Goal: Information Seeking & Learning: Find specific fact

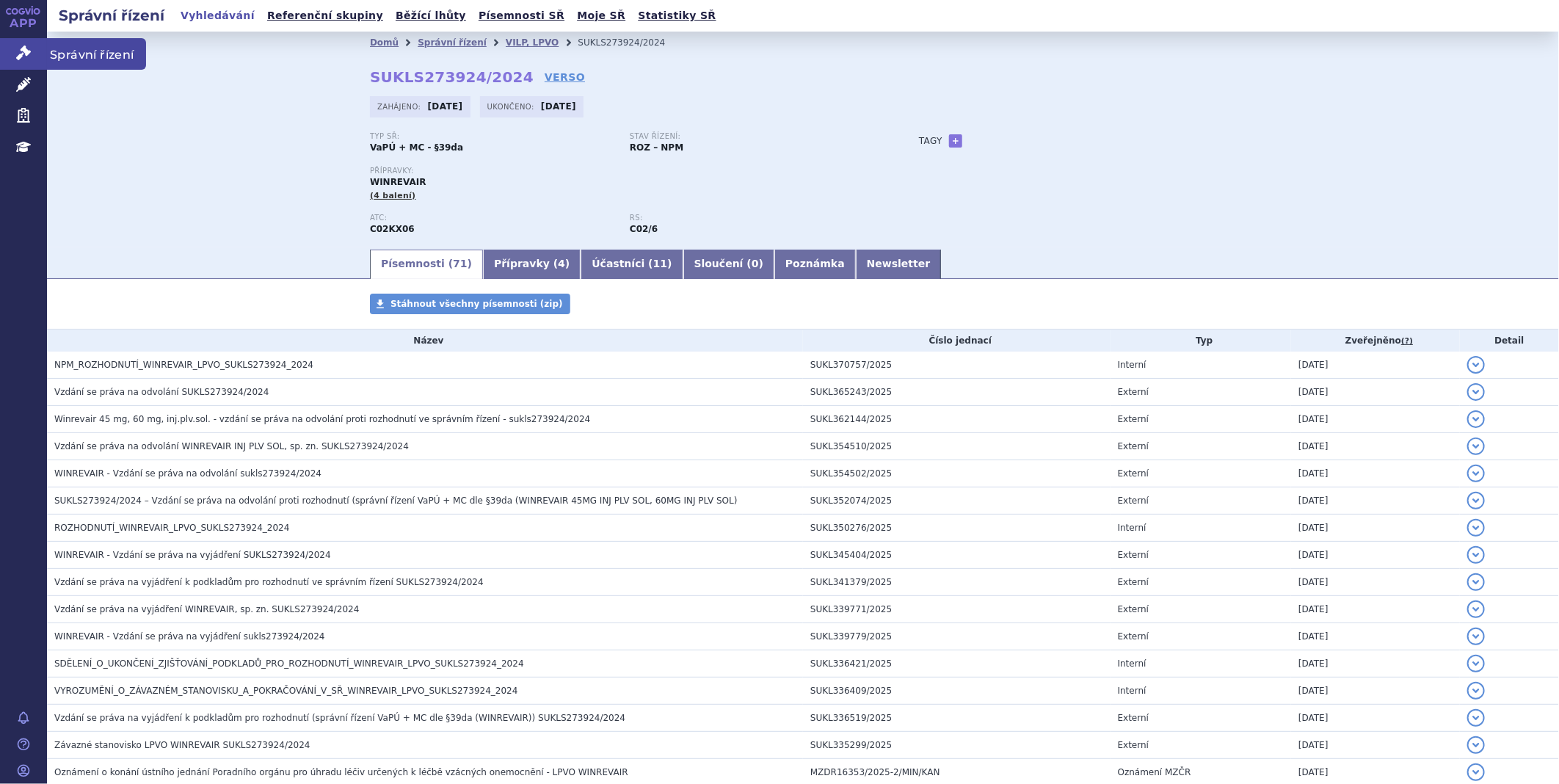
drag, startPoint x: 0, startPoint y: 0, endPoint x: 26, endPoint y: 53, distance: 59.0
click at [26, 53] on icon at bounding box center [23, 53] width 15 height 15
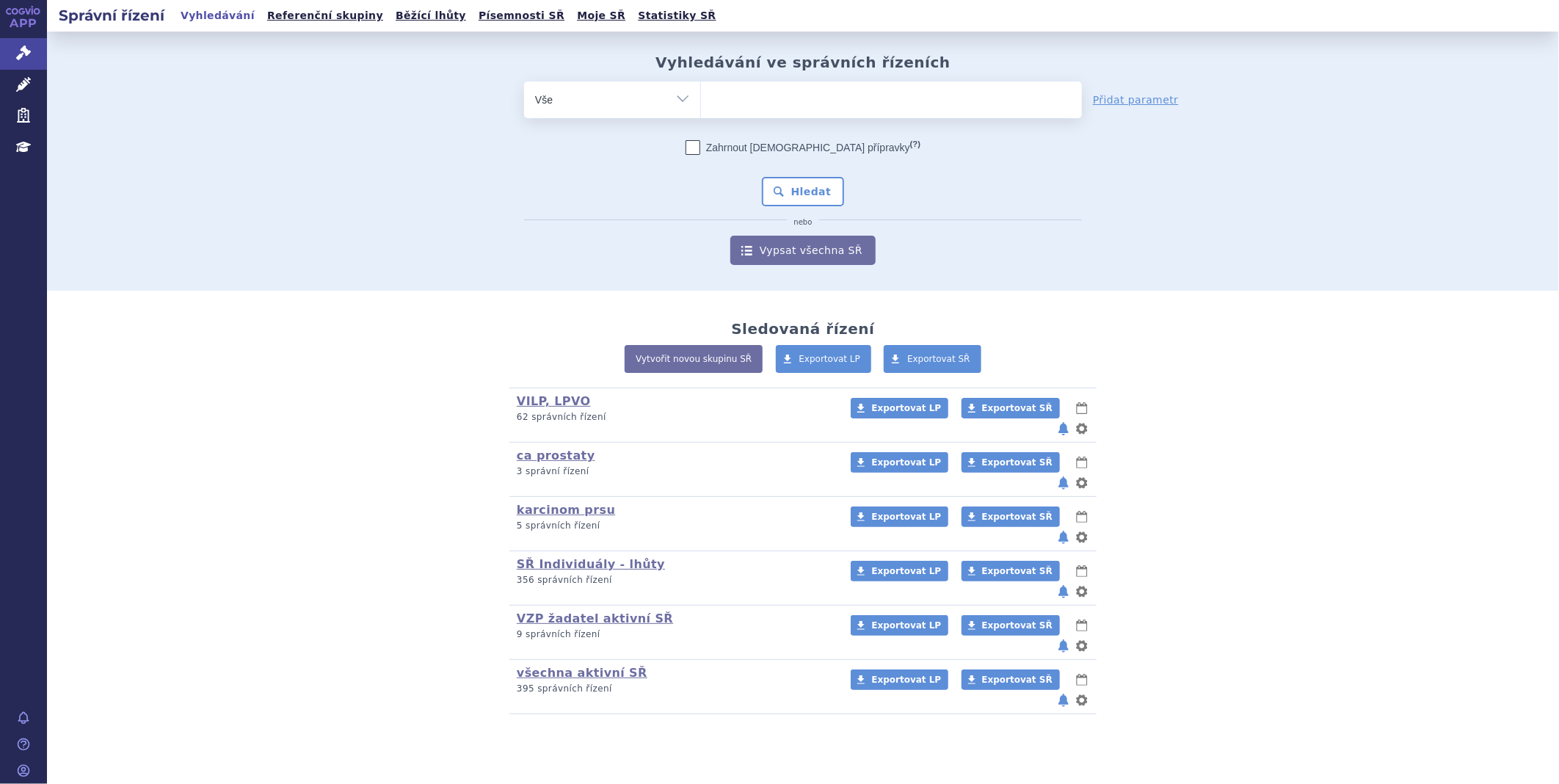
click at [762, 97] on ul at bounding box center [891, 96] width 381 height 31
click at [701, 97] on select at bounding box center [701, 99] width 1 height 37
type input "ta"
type input "tal"
type input "talv"
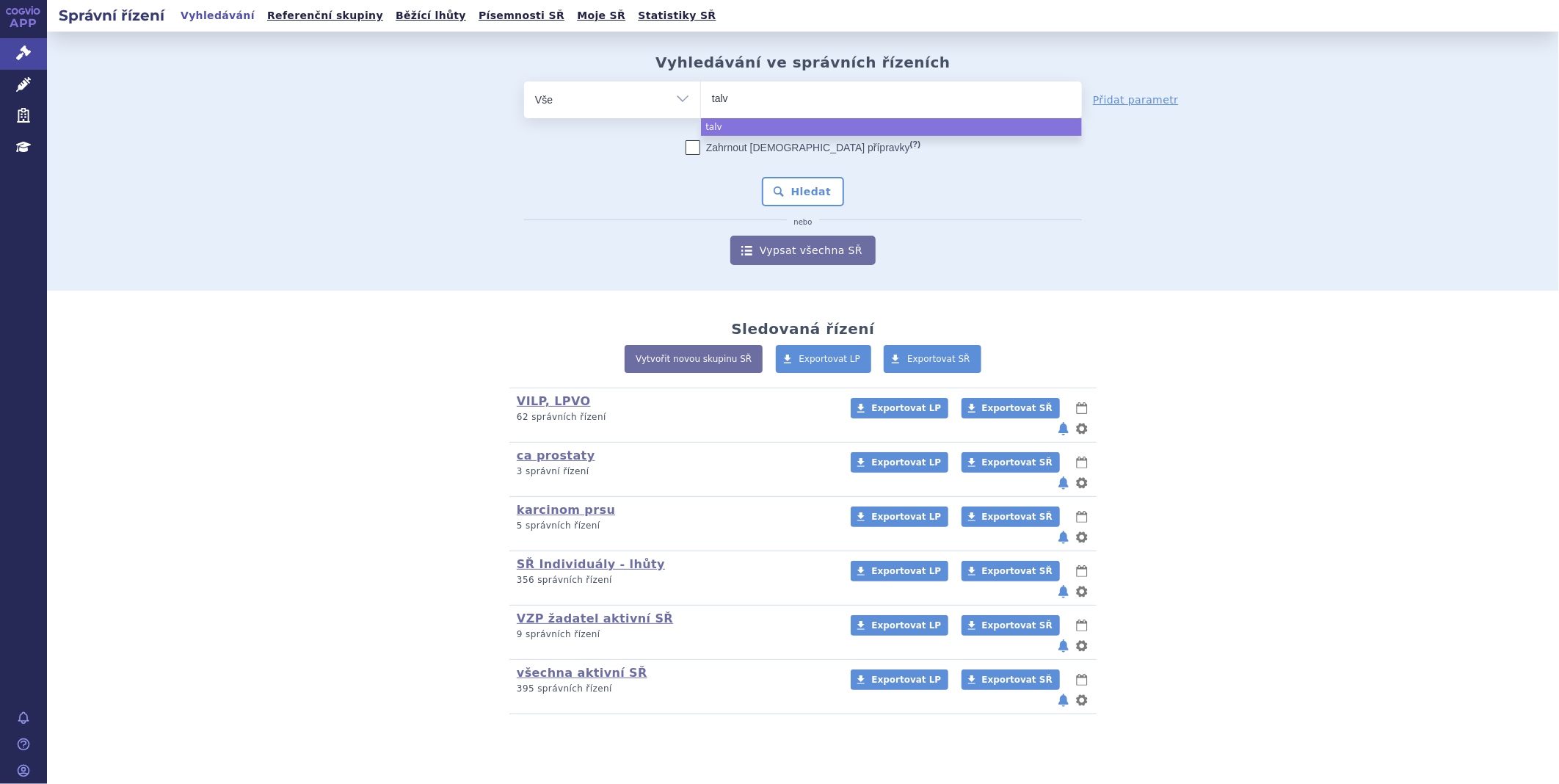
type input "talve"
type input "talvey"
select select "talvey"
click at [789, 196] on button "Hledat" at bounding box center [804, 192] width 83 height 30
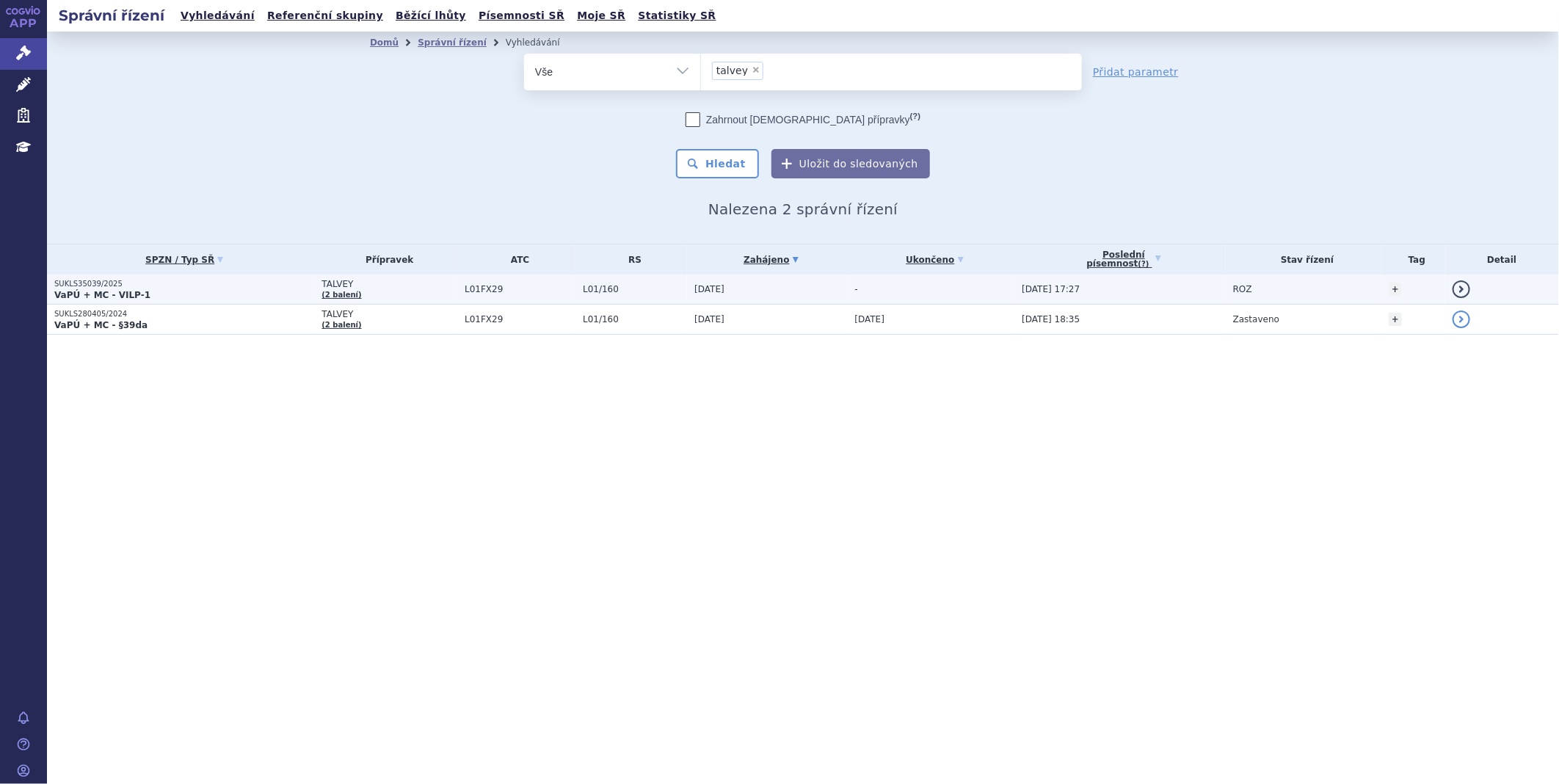
click at [115, 282] on p "SUKLS35039/2025" at bounding box center [184, 284] width 260 height 10
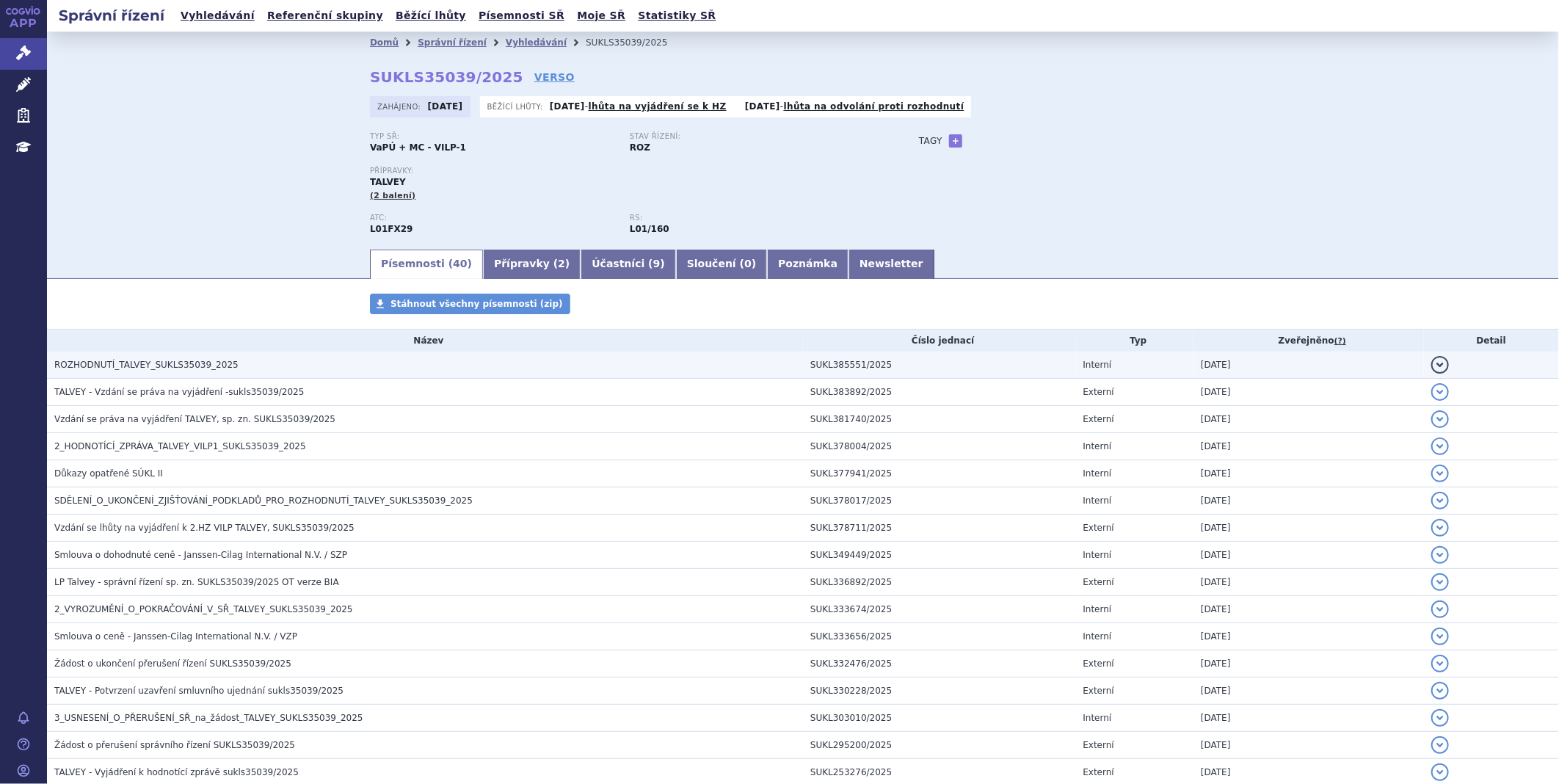
click at [216, 371] on h3 "ROZHODNUTÍ_TALVEY_SUKLS35039_2025" at bounding box center [429, 365] width 749 height 15
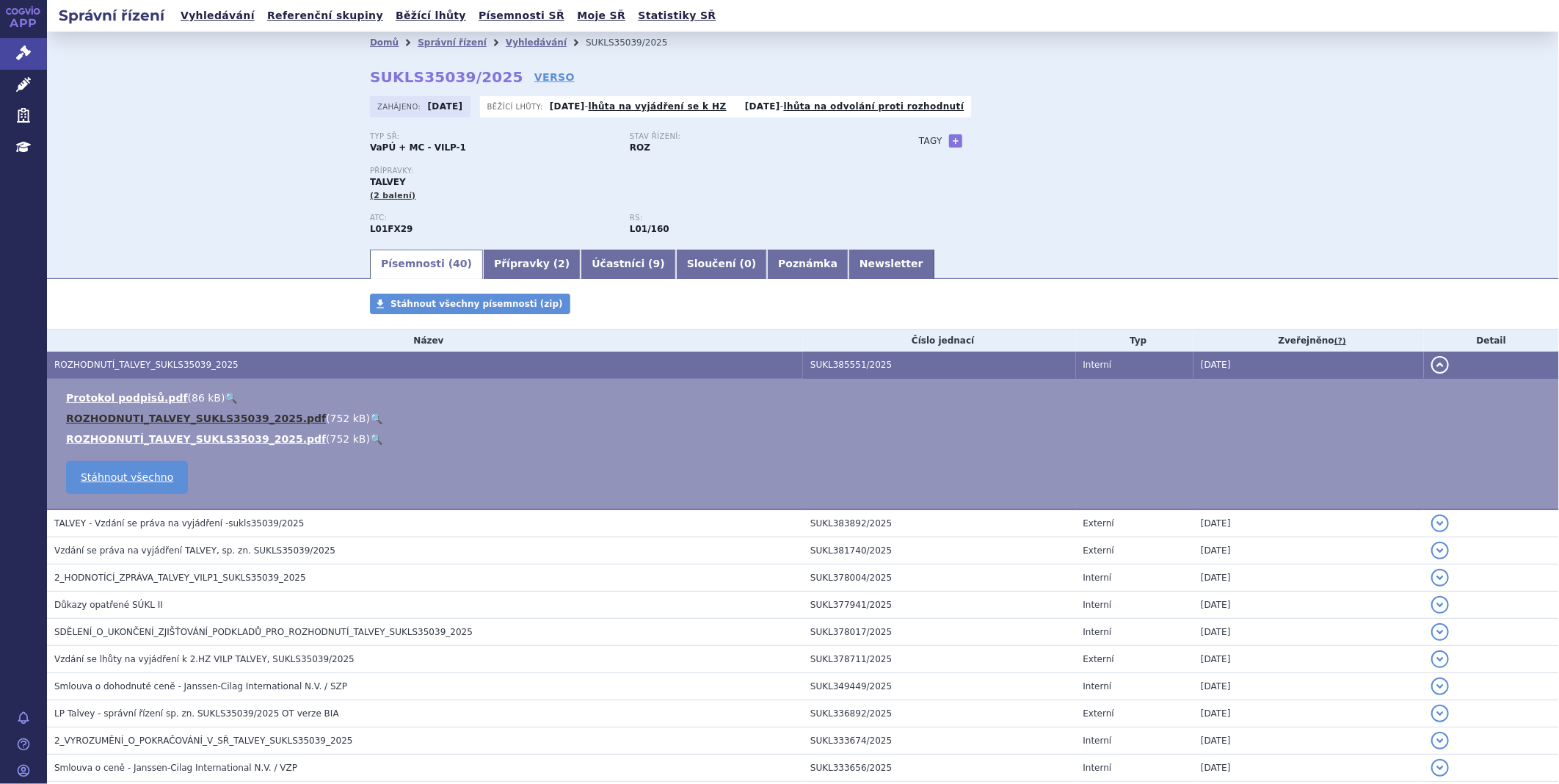
click at [187, 422] on link "ROZHODNUTI_TALVEY_SUKLS35039_2025.pdf" at bounding box center [196, 418] width 260 height 12
